Goal: Check status

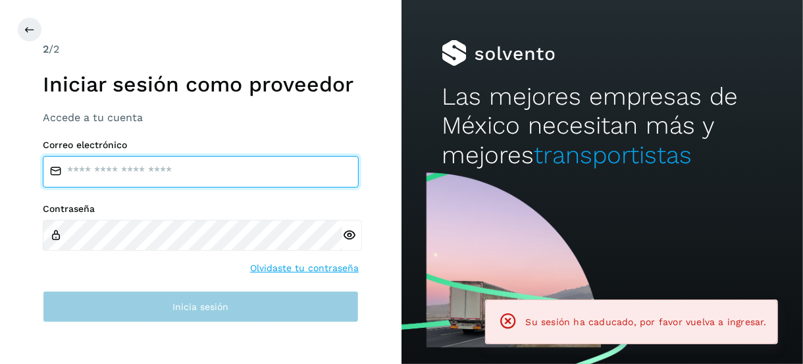
type input "**********"
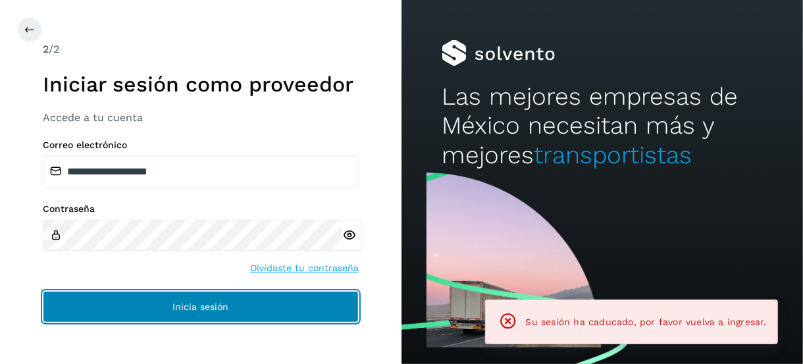
click at [149, 311] on button "Inicia sesión" at bounding box center [201, 307] width 316 height 32
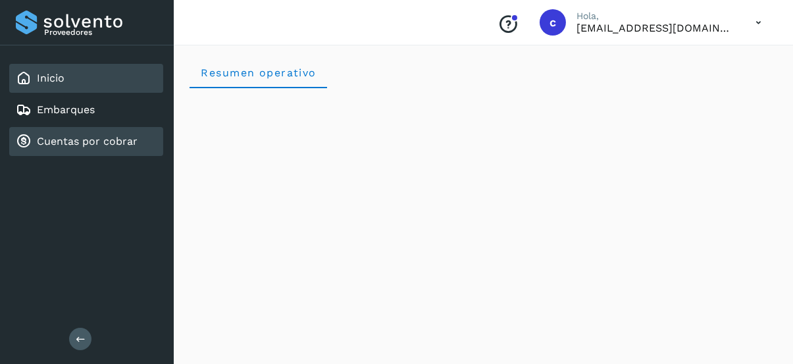
click at [120, 144] on link "Cuentas por cobrar" at bounding box center [87, 141] width 101 height 13
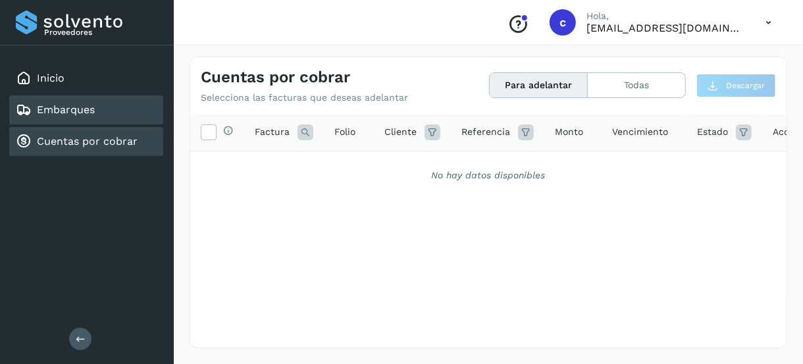
click at [93, 110] on link "Embarques" at bounding box center [66, 109] width 58 height 13
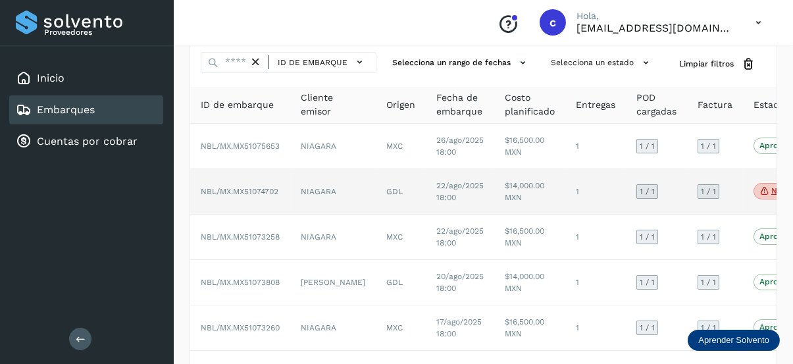
scroll to position [66, 0]
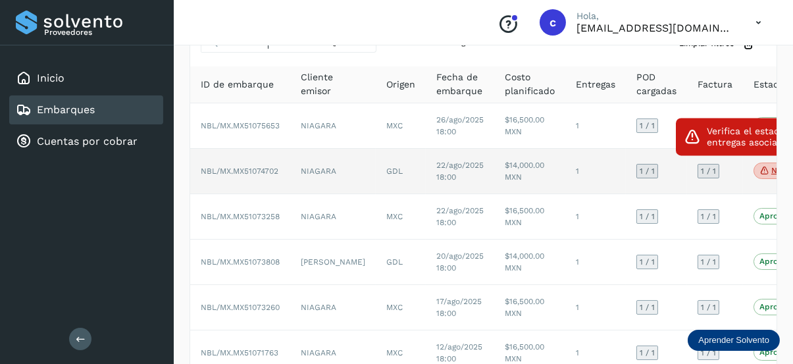
click at [771, 168] on p "No conforme" at bounding box center [796, 170] width 51 height 9
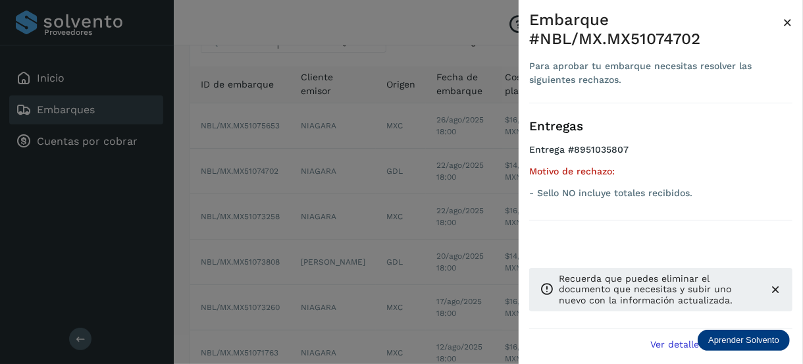
click at [425, 36] on div at bounding box center [401, 182] width 803 height 364
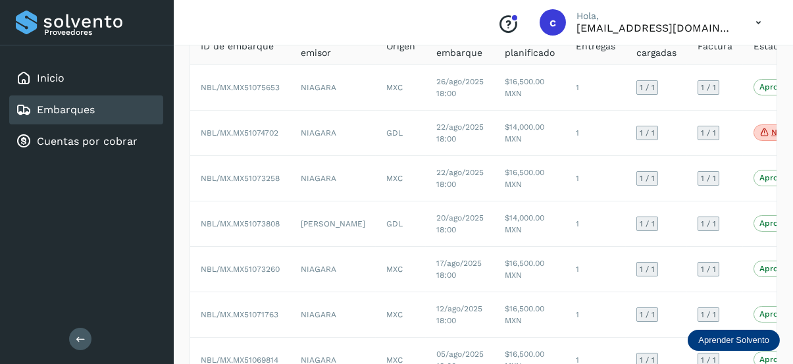
scroll to position [0, 0]
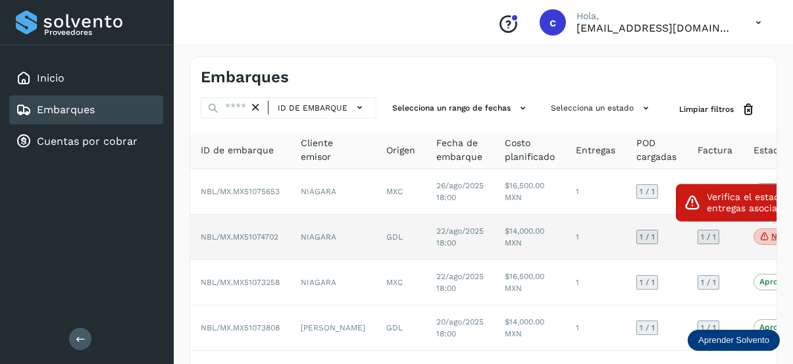
click at [771, 238] on p "No conforme" at bounding box center [796, 236] width 51 height 9
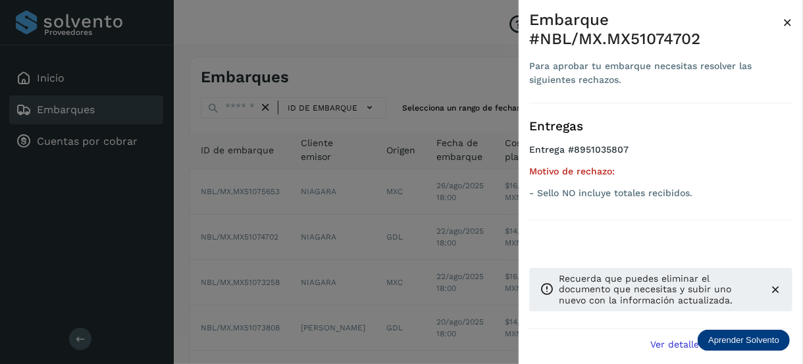
click at [351, 98] on div at bounding box center [401, 182] width 803 height 364
